Goal: Find specific page/section: Find specific page/section

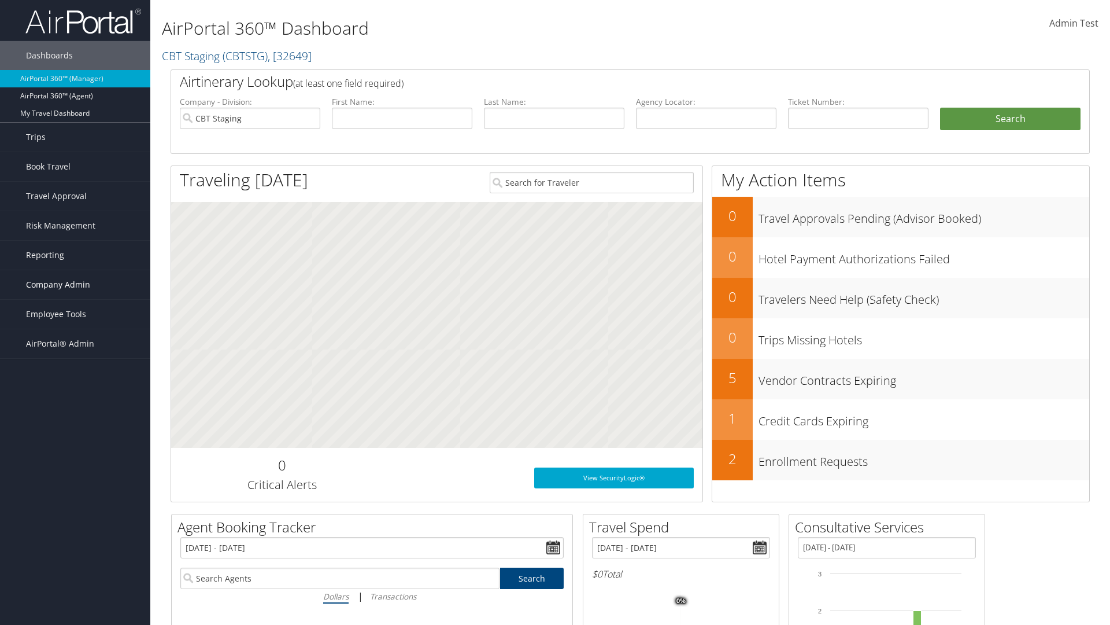
click at [75, 285] on span "Company Admin" at bounding box center [58, 284] width 64 height 29
click at [0, 0] on link "People" at bounding box center [0, 0] width 0 height 0
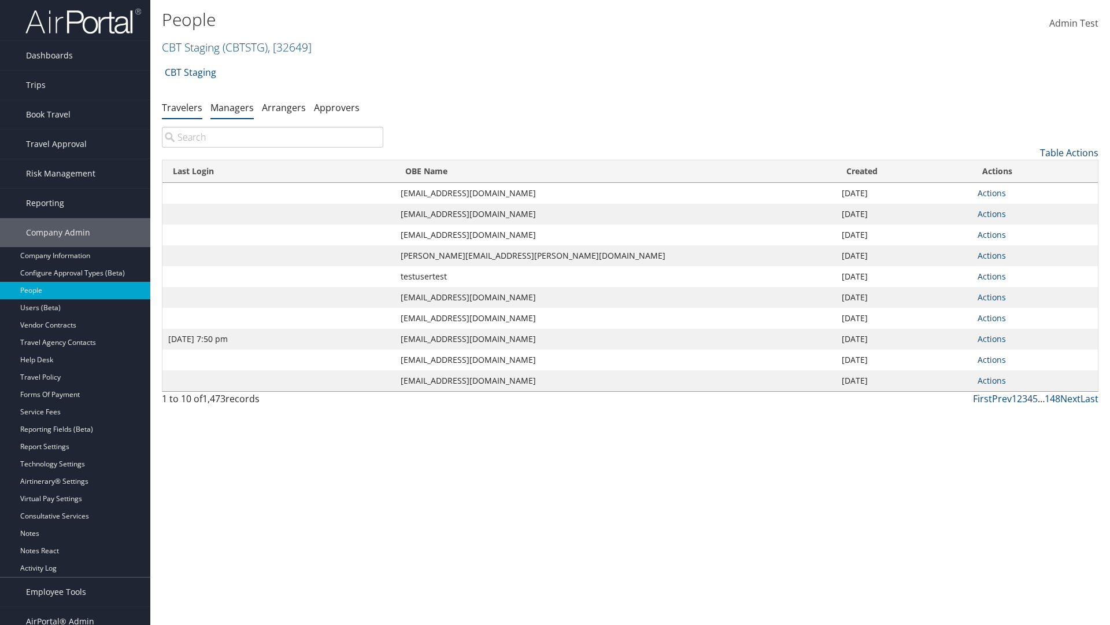
click at [232, 107] on link "Managers" at bounding box center [232, 107] width 43 height 13
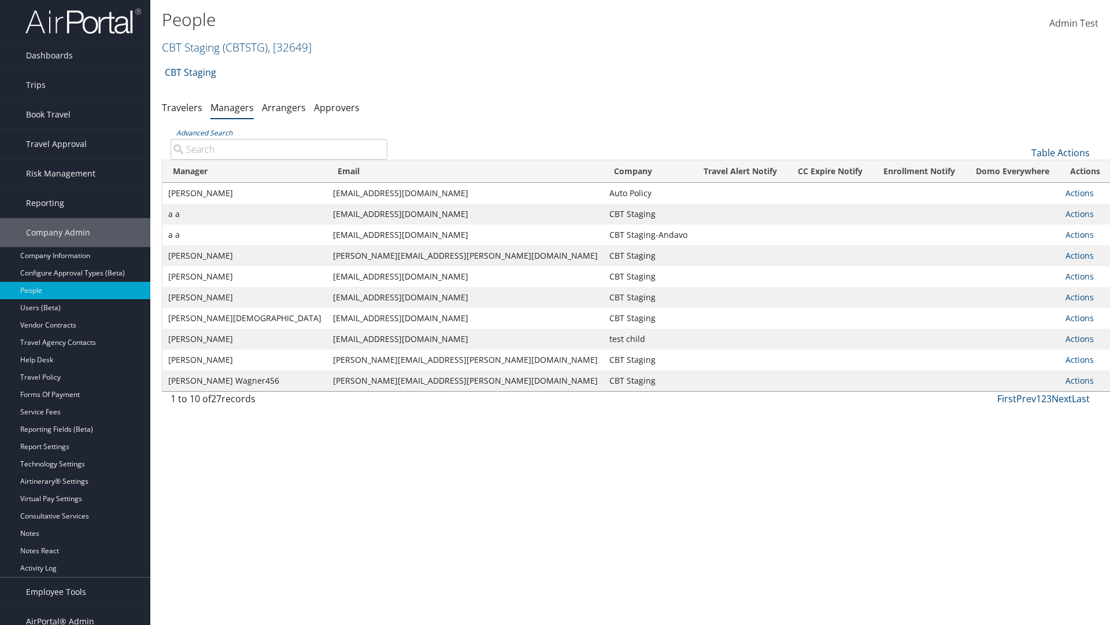
click at [279, 149] on input "Advanced Search" at bounding box center [279, 149] width 217 height 21
type input "Tulio Figarola"
click at [1066, 193] on link "Actions" at bounding box center [1080, 192] width 28 height 11
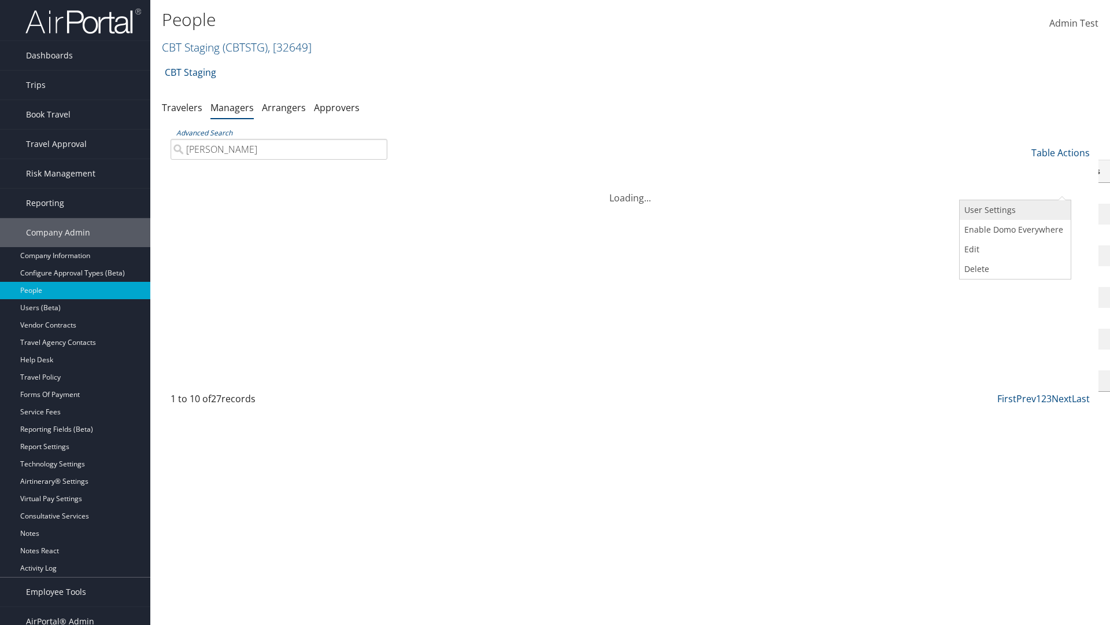
click at [1014, 210] on link "User Settings" at bounding box center [1014, 210] width 108 height 20
